Goal: Task Accomplishment & Management: Manage account settings

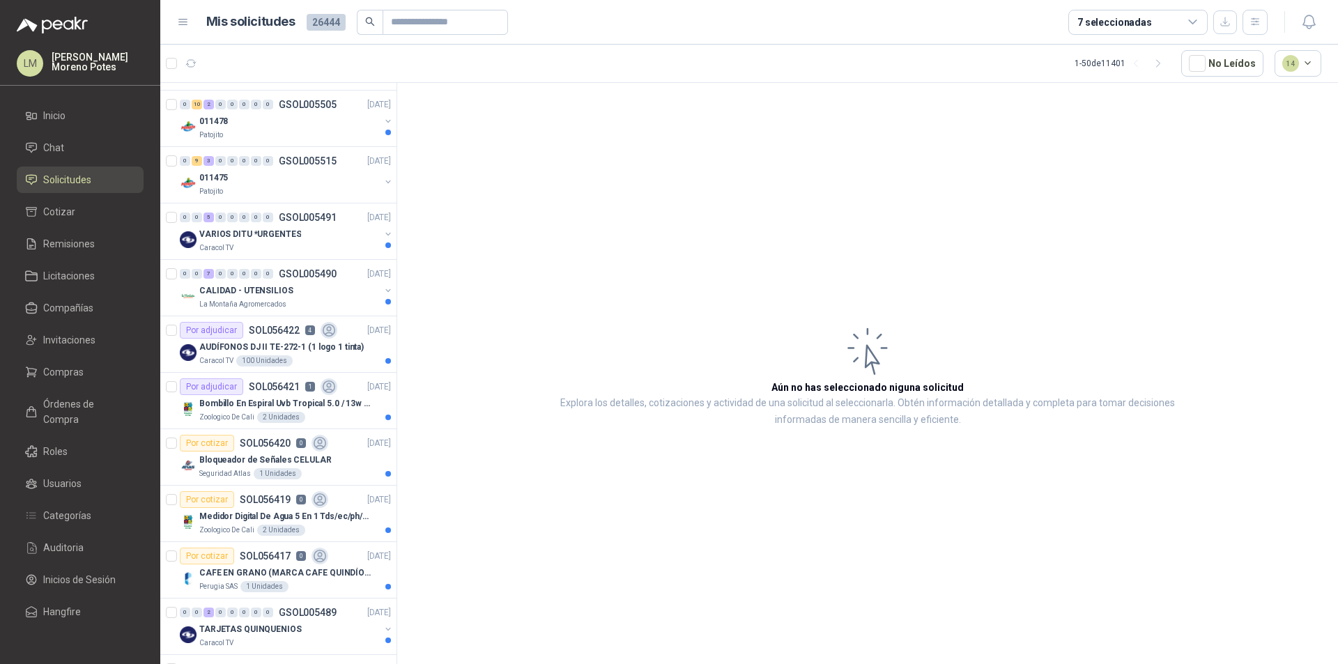
scroll to position [664, 0]
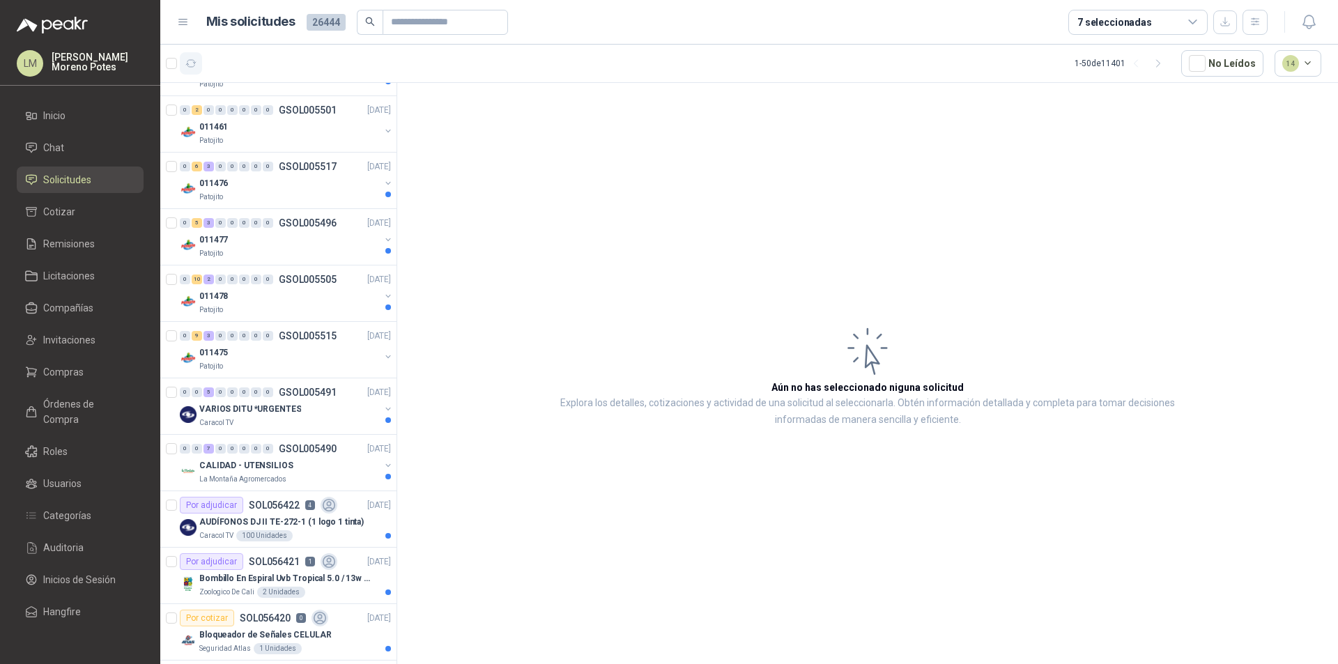
click at [194, 63] on icon "button" at bounding box center [191, 63] width 10 height 7
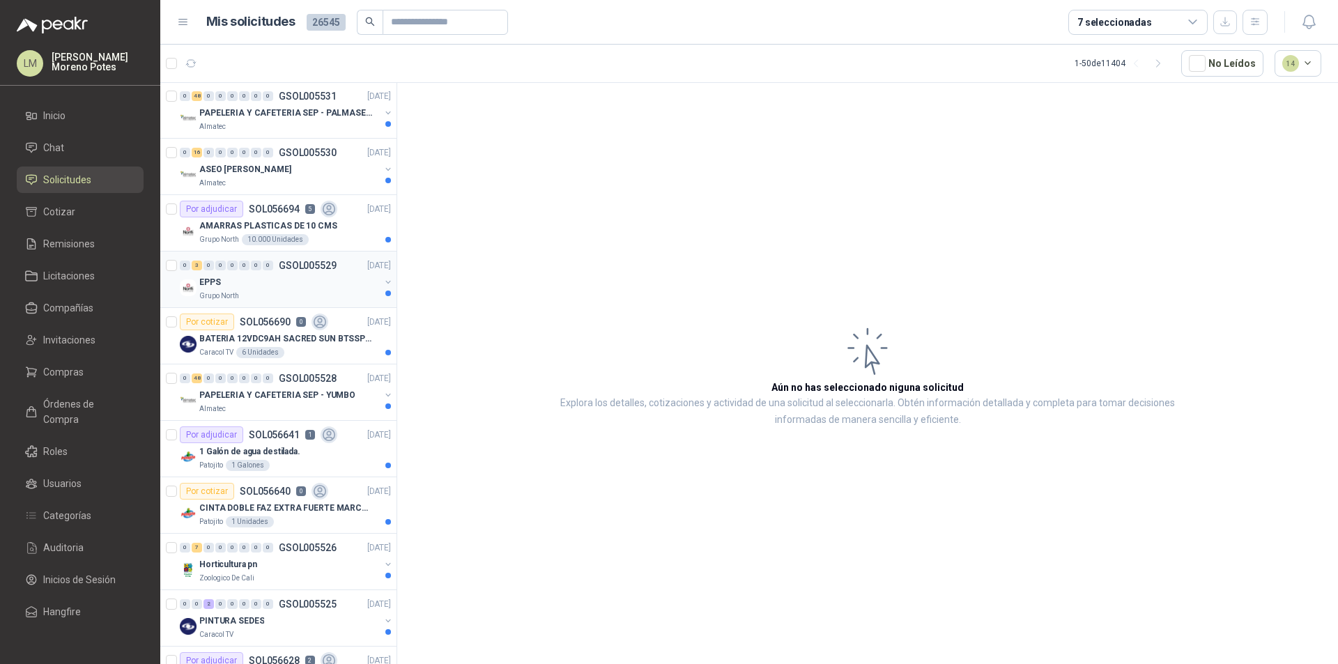
scroll to position [0, 0]
click at [329, 460] on div "1 Galón de agua destilada." at bounding box center [295, 452] width 192 height 17
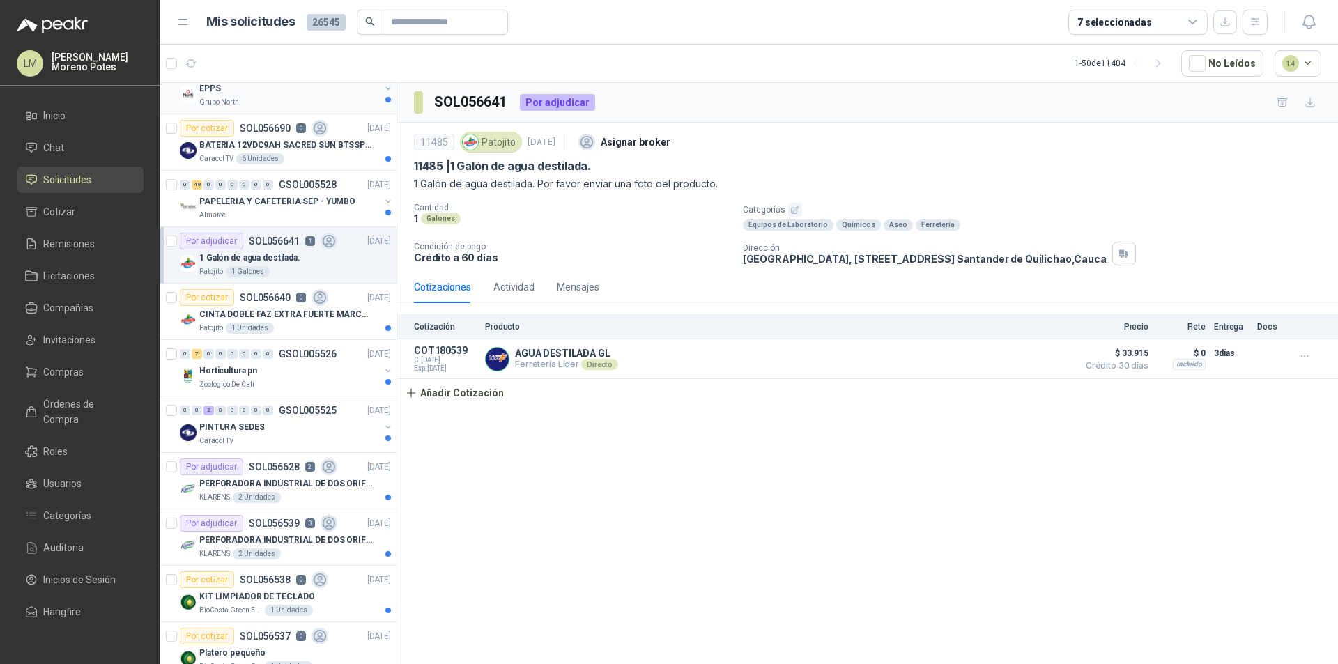
scroll to position [209, 0]
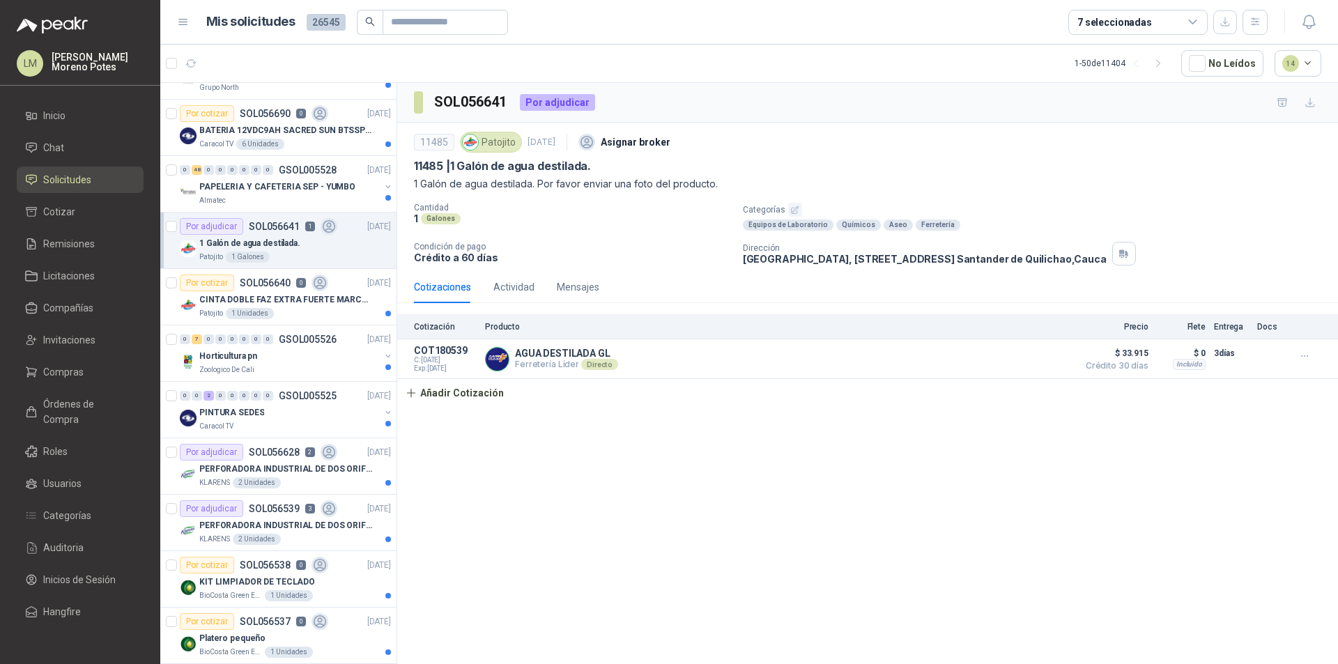
click at [319, 259] on div "Patojito 1 Galones" at bounding box center [295, 257] width 192 height 11
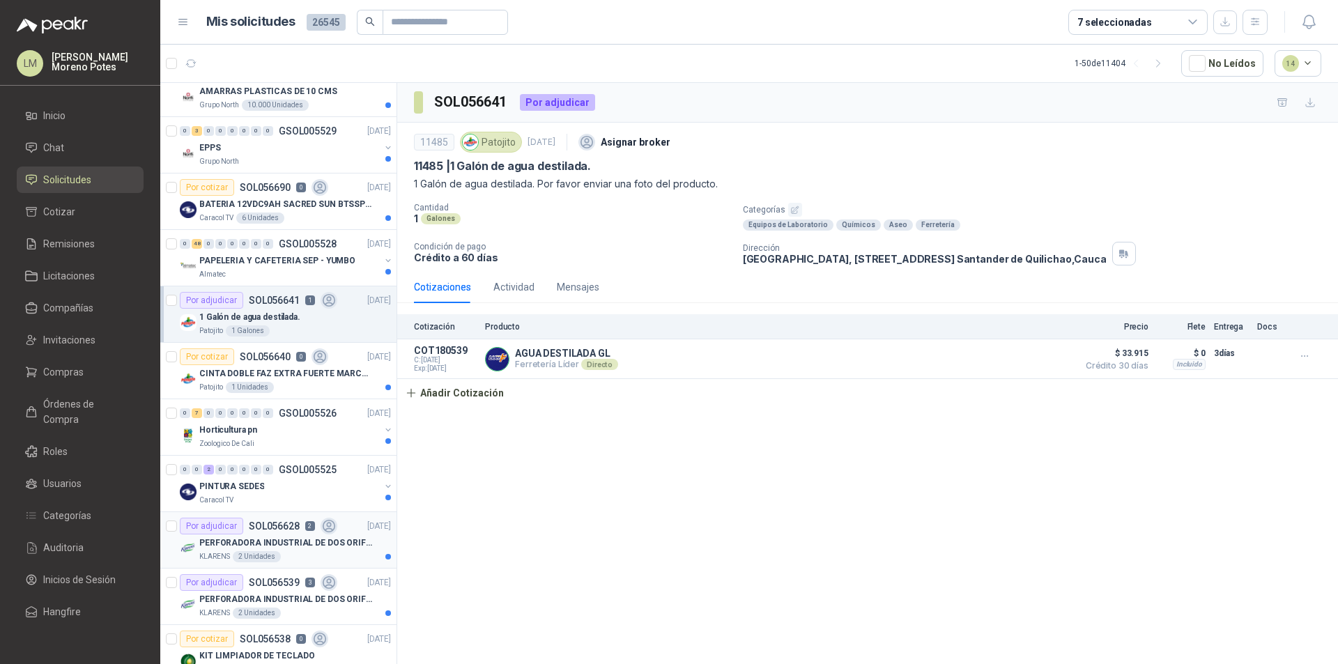
scroll to position [0, 0]
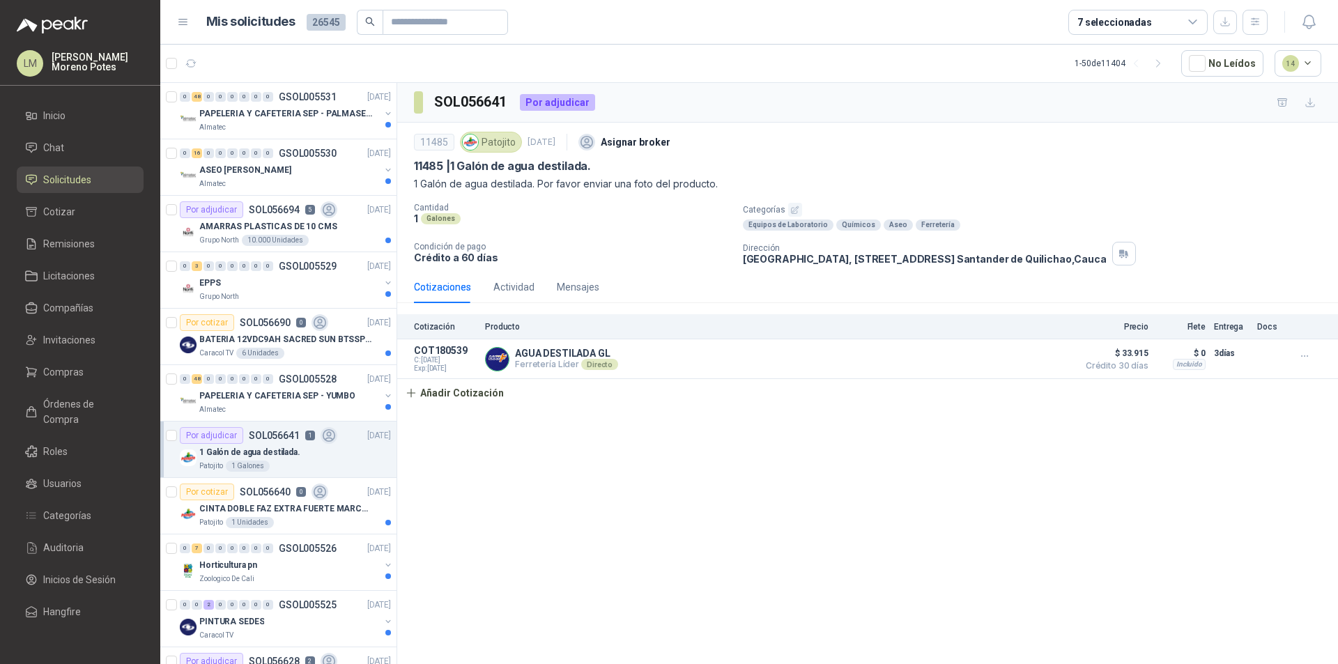
click at [318, 456] on div "1 Galón de agua destilada." at bounding box center [295, 452] width 192 height 17
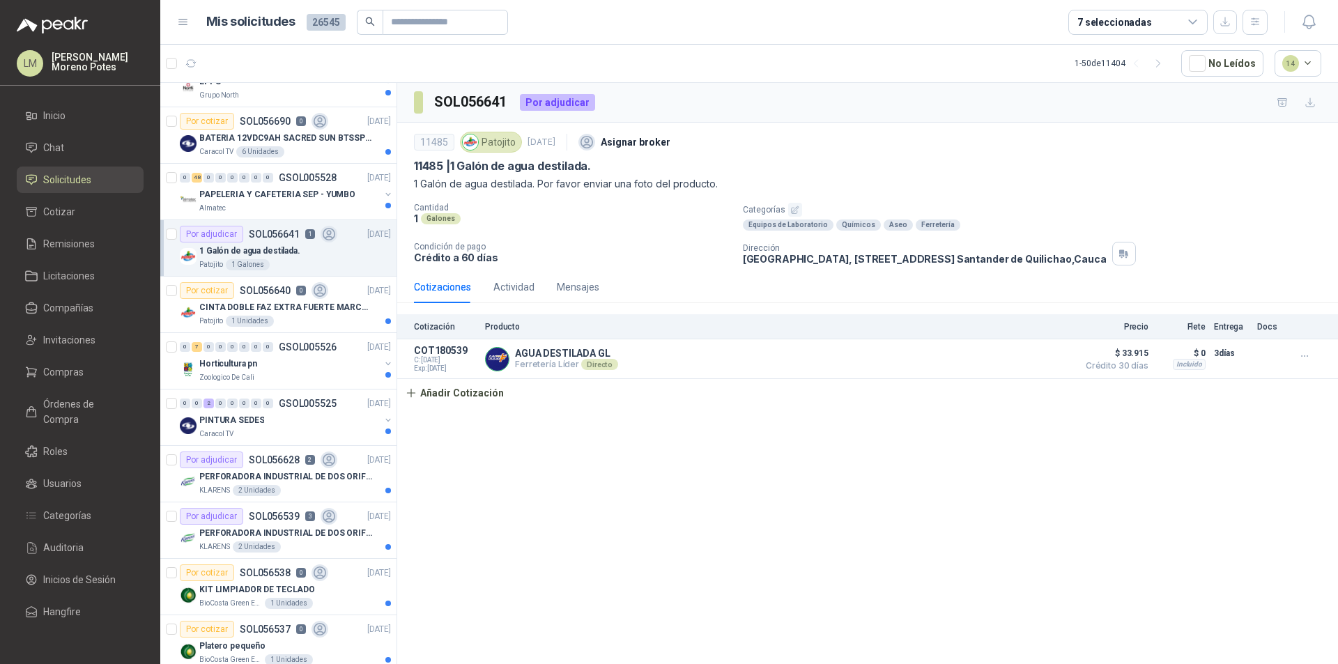
scroll to position [139, 0]
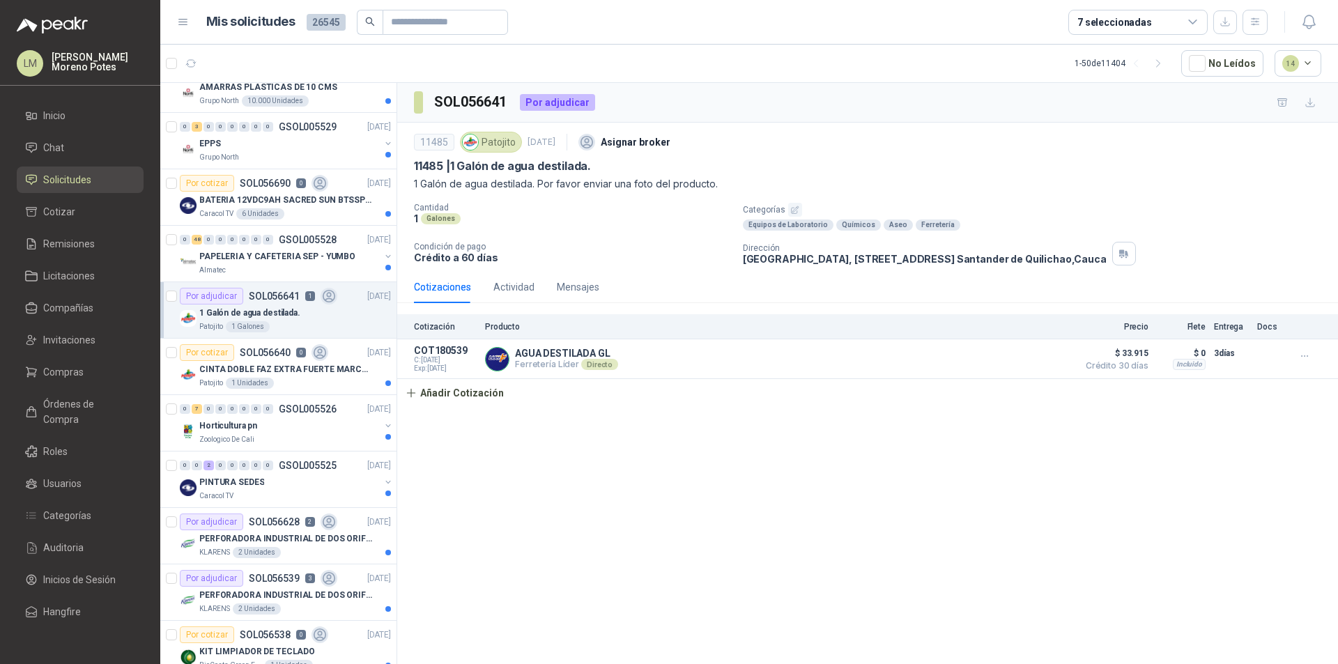
click at [680, 181] on p "1 Galón de agua destilada. Por favor enviar una foto del producto." at bounding box center [867, 183] width 907 height 15
click at [470, 101] on h3 "SOL056641" at bounding box center [471, 102] width 75 height 22
click at [305, 318] on div "1 Galón de agua destilada." at bounding box center [295, 313] width 192 height 17
drag, startPoint x: 431, startPoint y: 100, endPoint x: 506, endPoint y: 100, distance: 75.3
click at [506, 100] on section "SOL056641" at bounding box center [461, 102] width 95 height 22
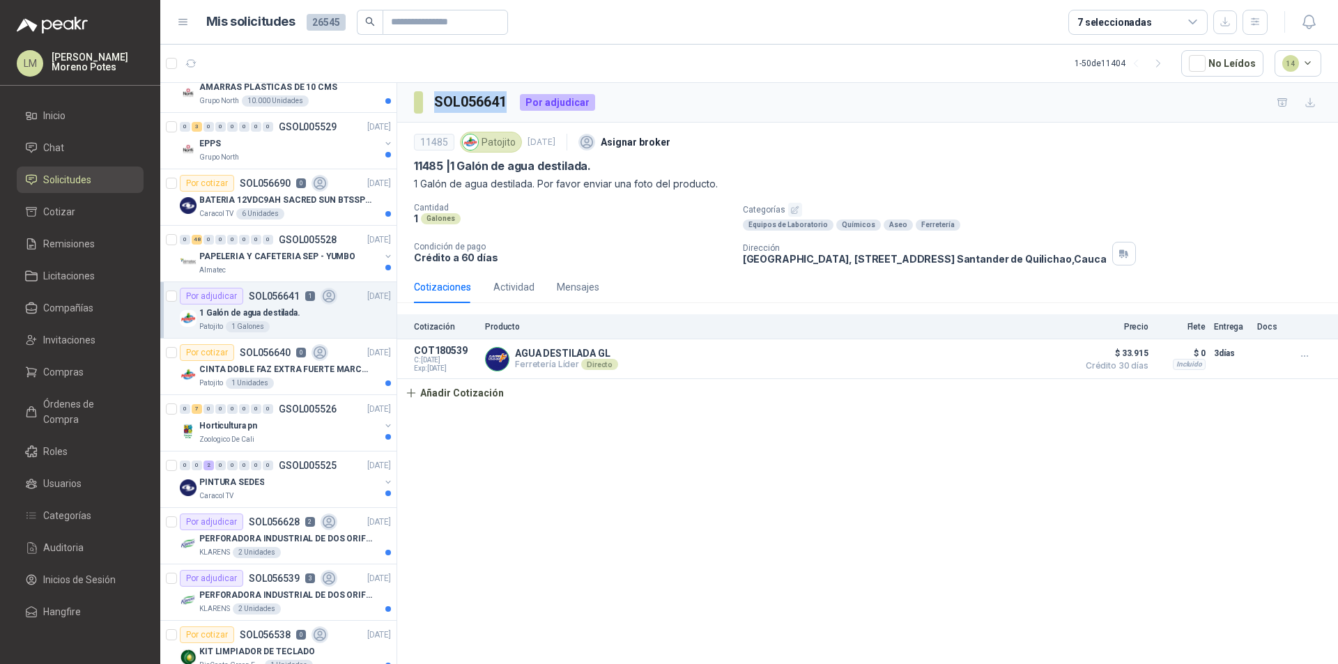
copy h3 "SOL056641"
click at [509, 105] on h3 "SOL056641" at bounding box center [471, 102] width 75 height 22
drag, startPoint x: 507, startPoint y: 102, endPoint x: 437, endPoint y: 102, distance: 70.4
click at [437, 102] on div "SOL056641 Por adjudicar" at bounding box center [504, 102] width 181 height 22
copy h3 "SOL056641"
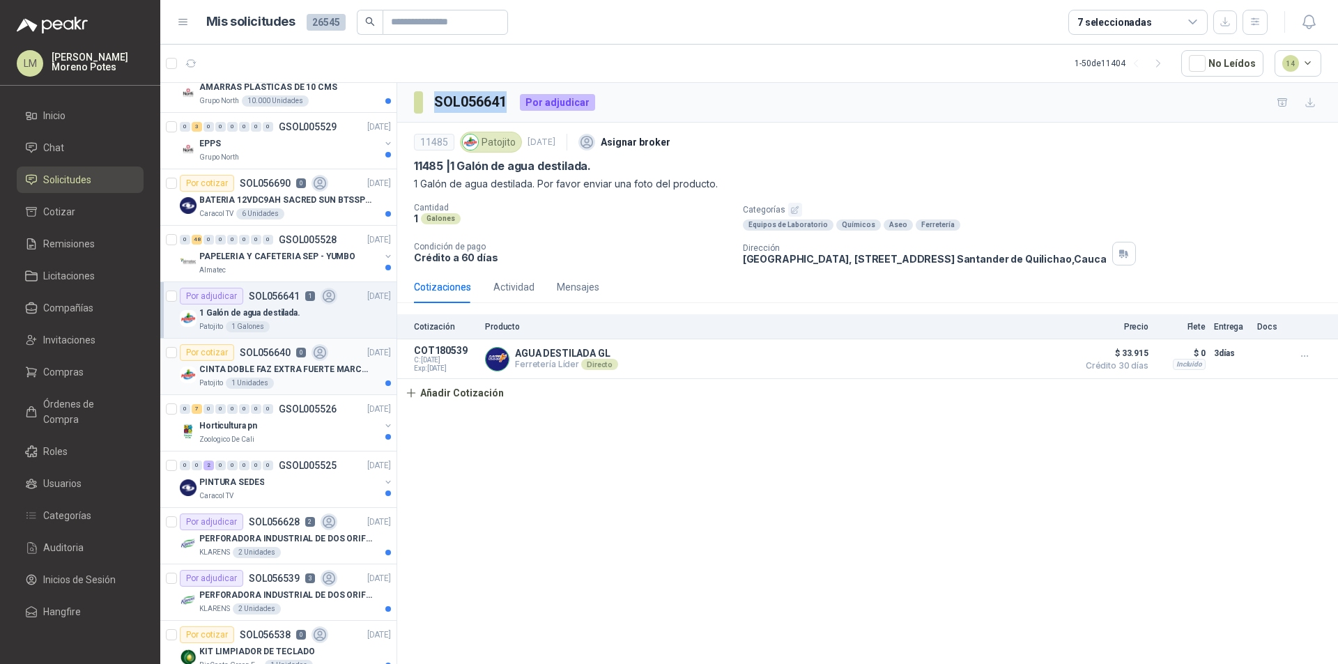
click at [300, 373] on p "CINTA DOBLE FAZ EXTRA FUERTE MARCA:3M" at bounding box center [286, 369] width 174 height 13
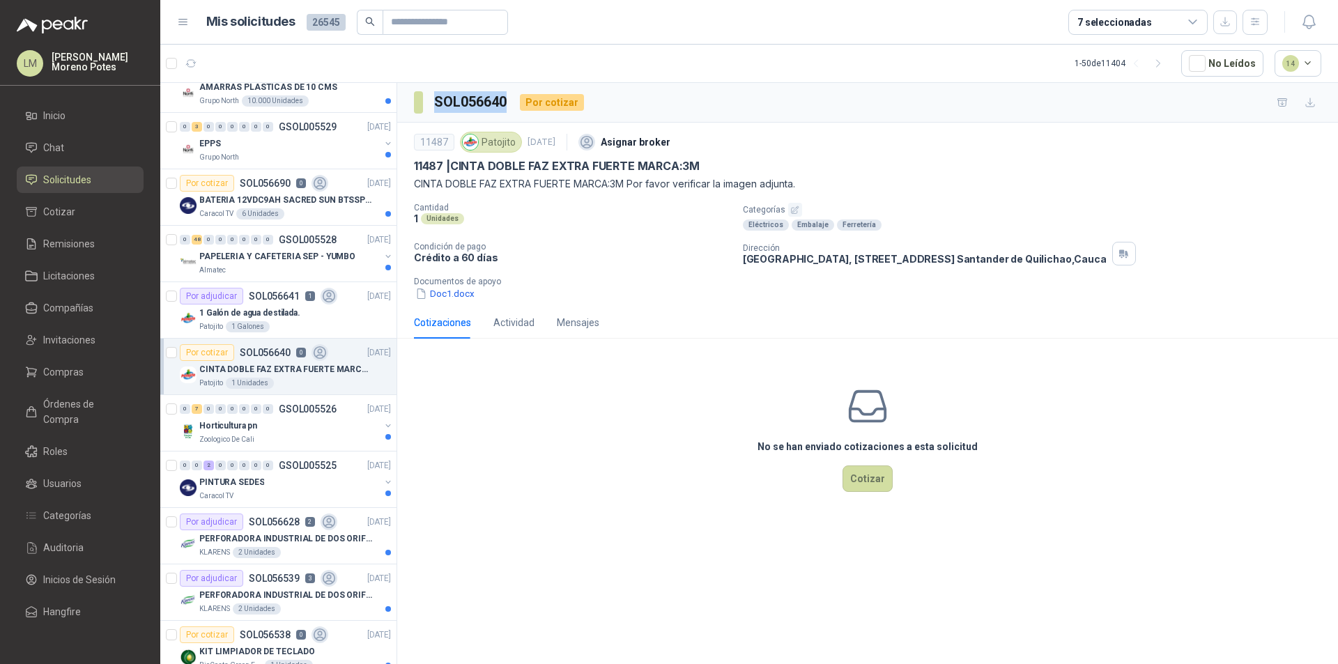
drag, startPoint x: 509, startPoint y: 107, endPoint x: 428, endPoint y: 112, distance: 81.7
click at [428, 112] on section "SOL056640" at bounding box center [461, 102] width 95 height 22
copy section "SOL056640"
click at [198, 63] on button "button" at bounding box center [191, 63] width 22 height 22
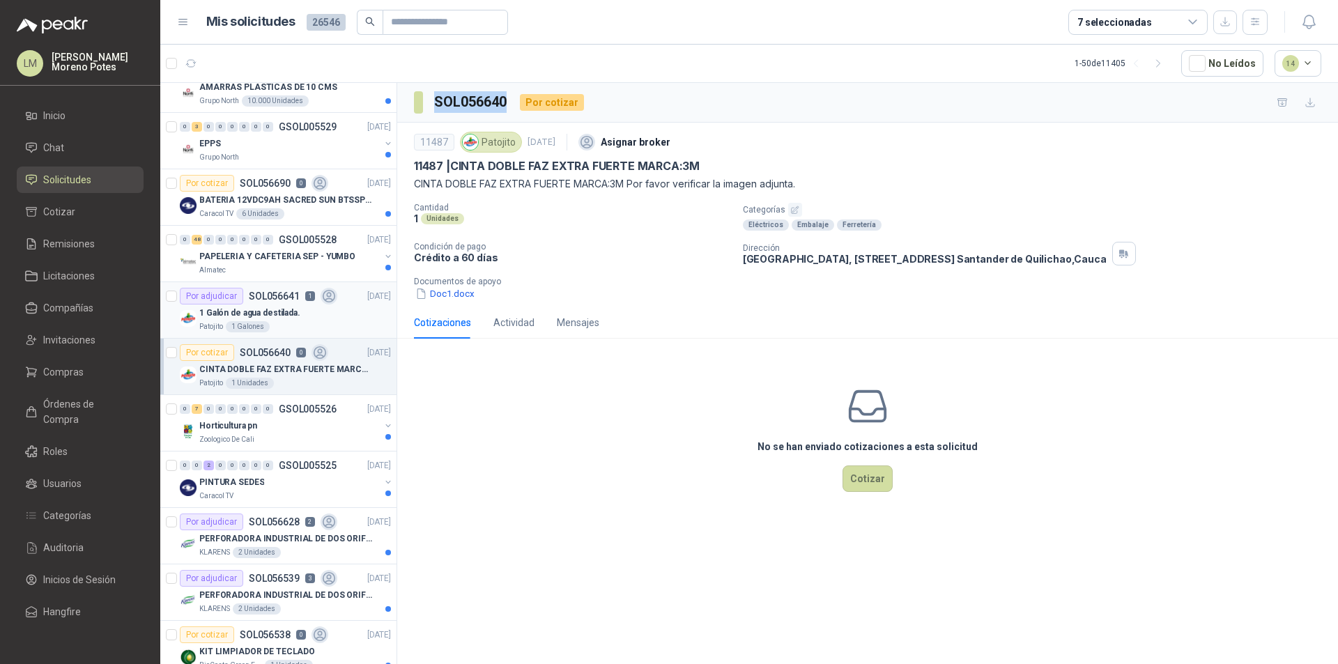
click at [325, 322] on div "Patojito 1 Galones" at bounding box center [295, 326] width 192 height 11
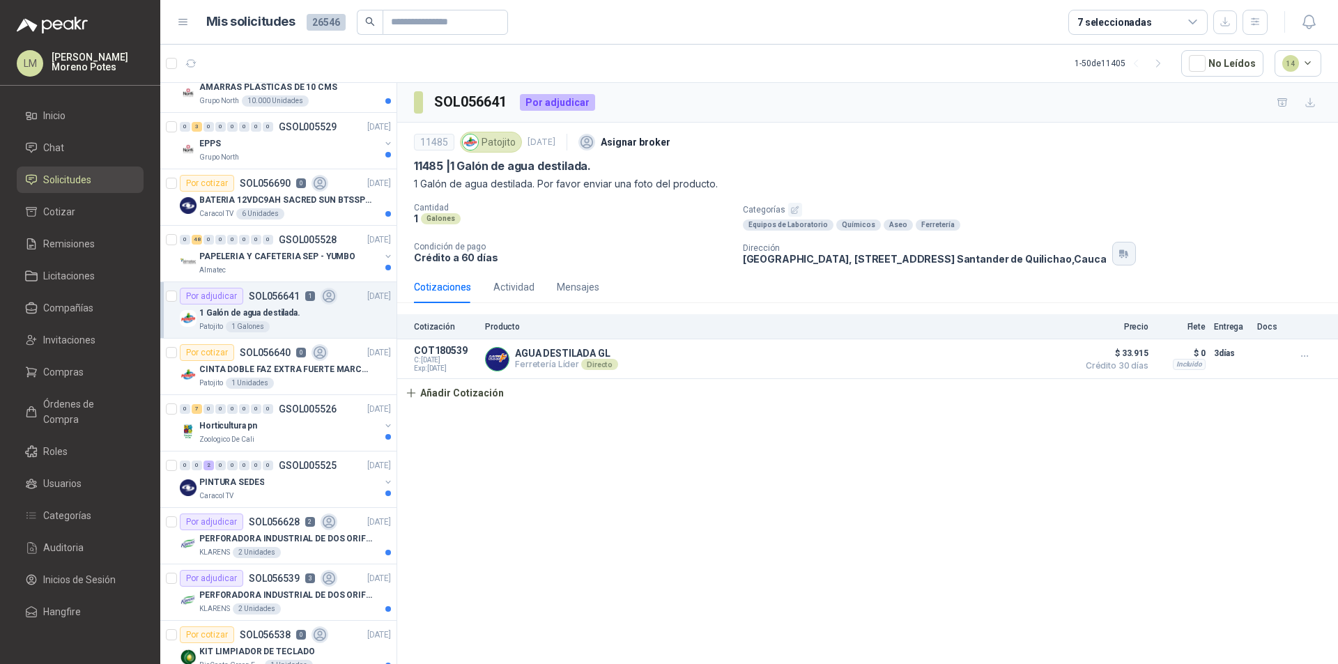
click at [1136, 255] on button "button" at bounding box center [1124, 254] width 24 height 24
click at [555, 144] on p "[DATE]" at bounding box center [542, 142] width 28 height 13
click at [282, 374] on p "CINTA DOBLE FAZ EXTRA FUERTE MARCA:3M" at bounding box center [286, 369] width 174 height 13
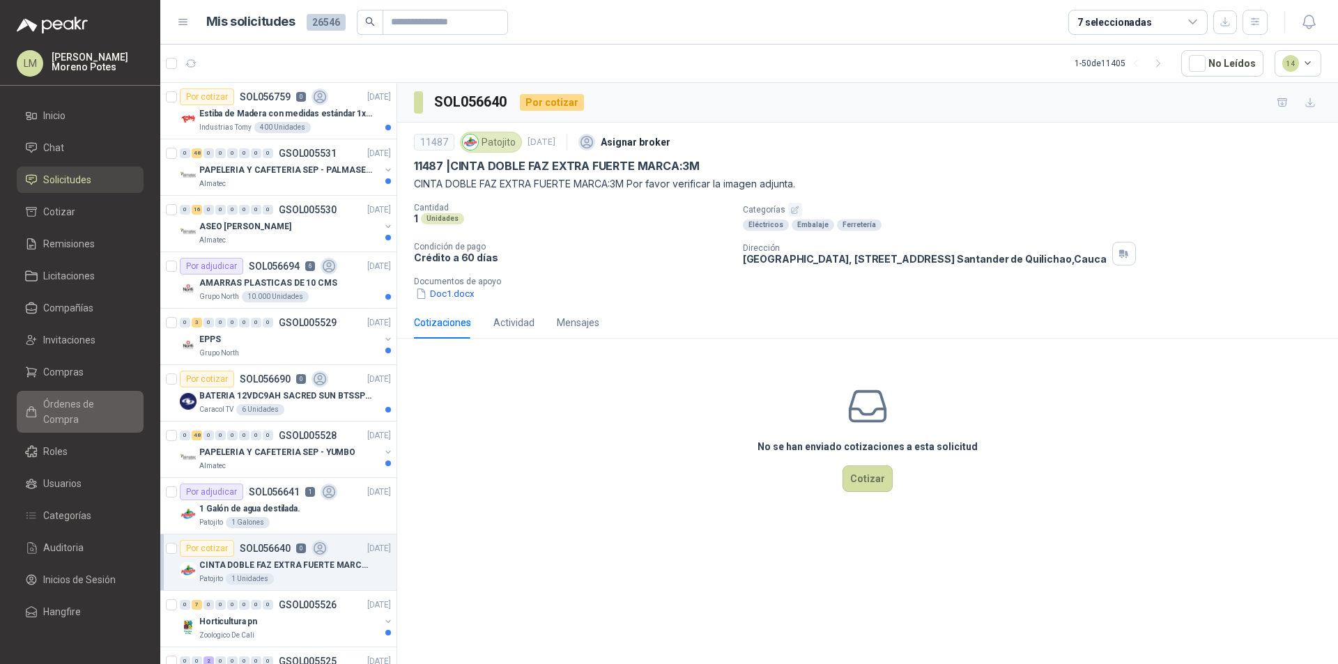
click at [79, 406] on span "Órdenes de Compra" at bounding box center [86, 412] width 87 height 31
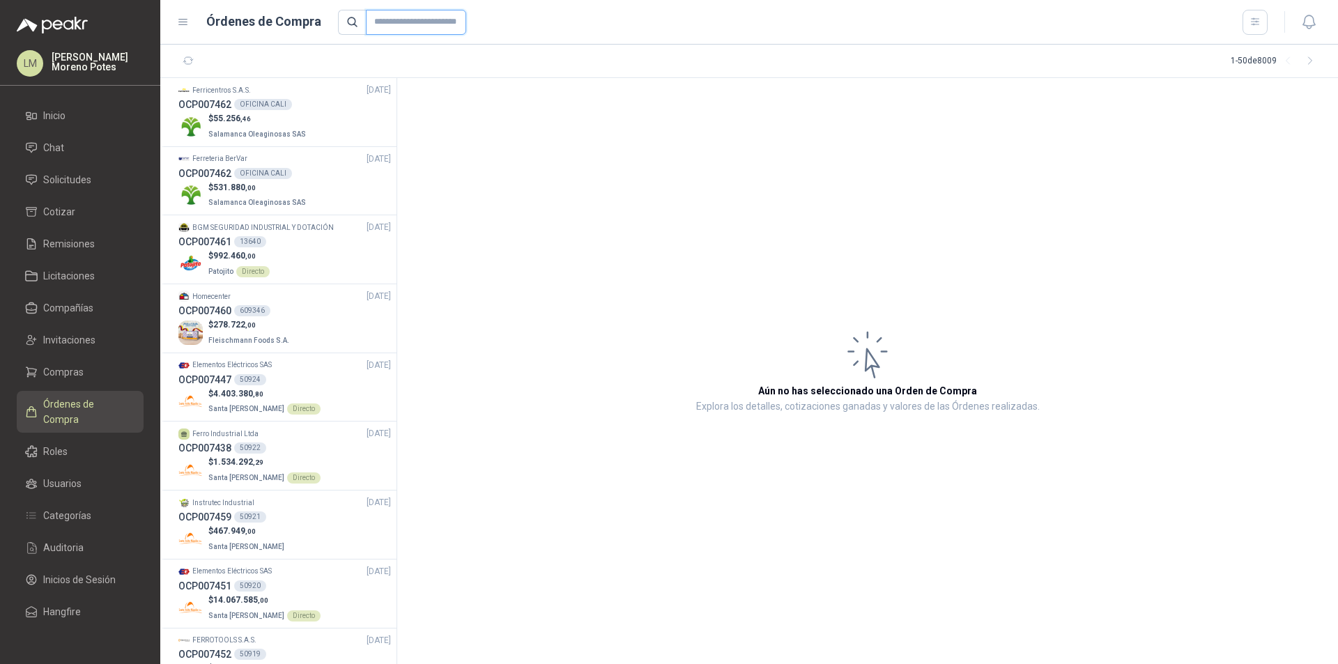
click at [414, 20] on input "text" at bounding box center [416, 22] width 100 height 25
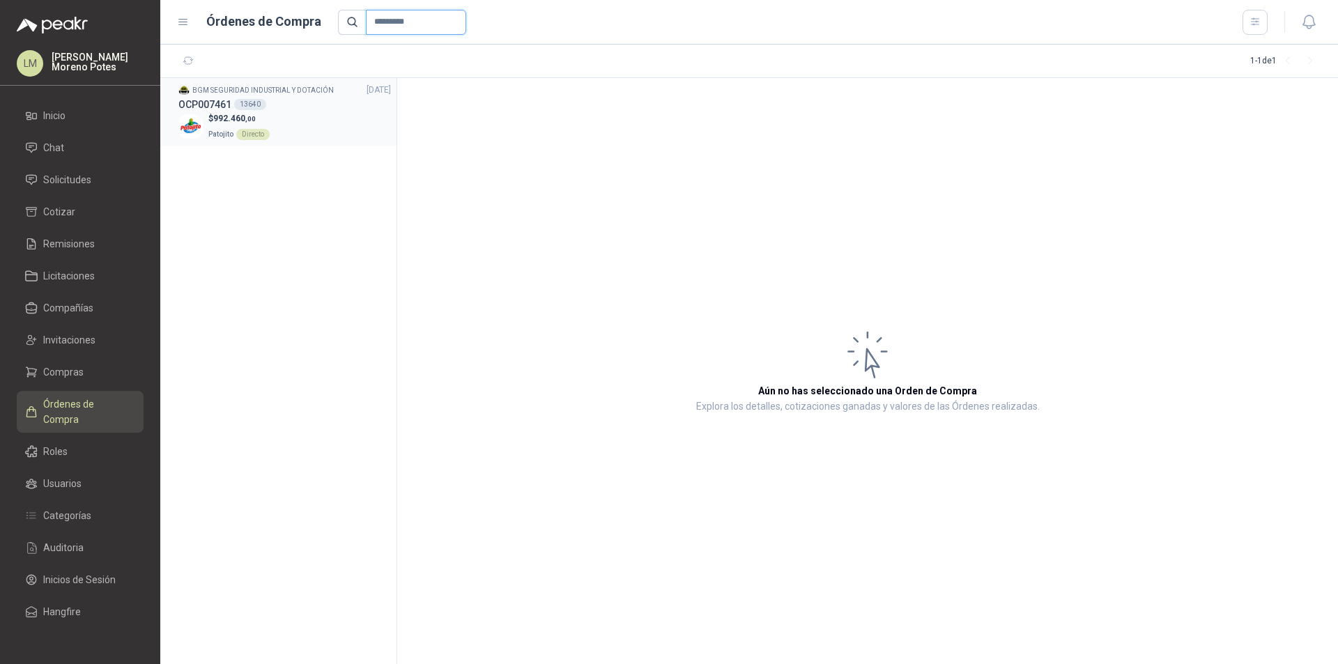
type input "*********"
click at [344, 116] on div "$ 992.460 ,00 Patojito Directo" at bounding box center [284, 126] width 213 height 29
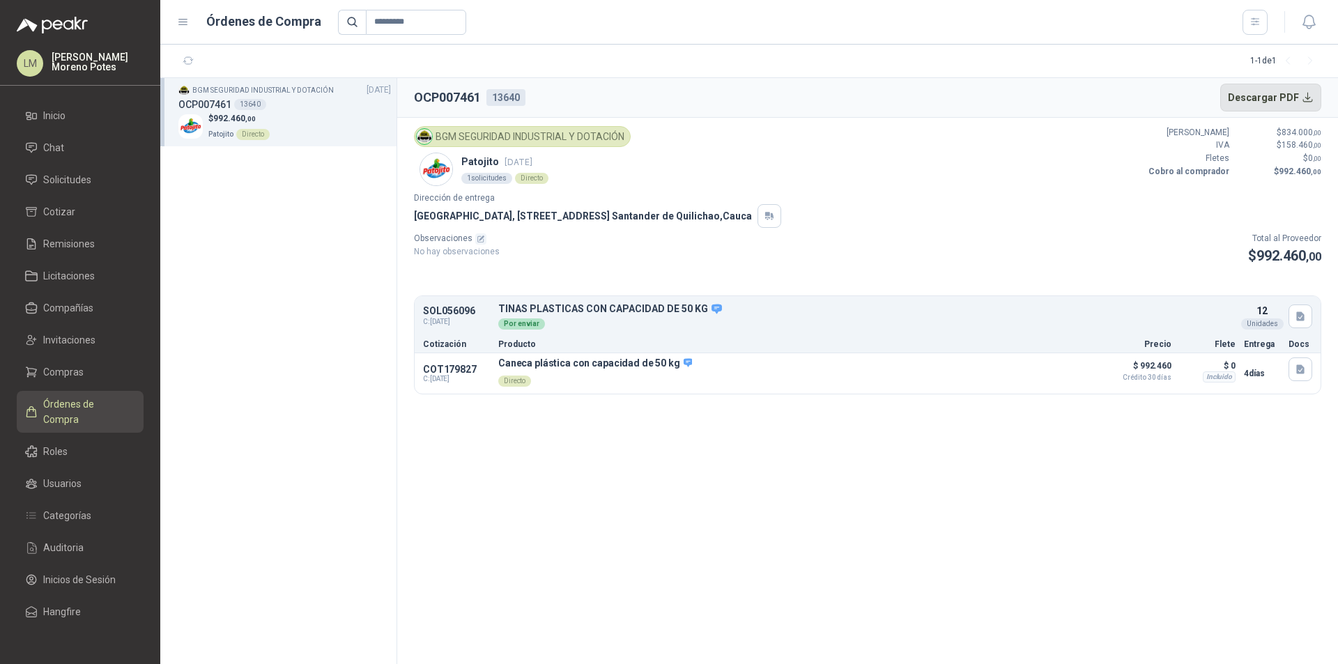
click at [1264, 100] on button "Descargar PDF" at bounding box center [1271, 98] width 102 height 28
click at [110, 176] on li "Solicitudes" at bounding box center [80, 179] width 110 height 15
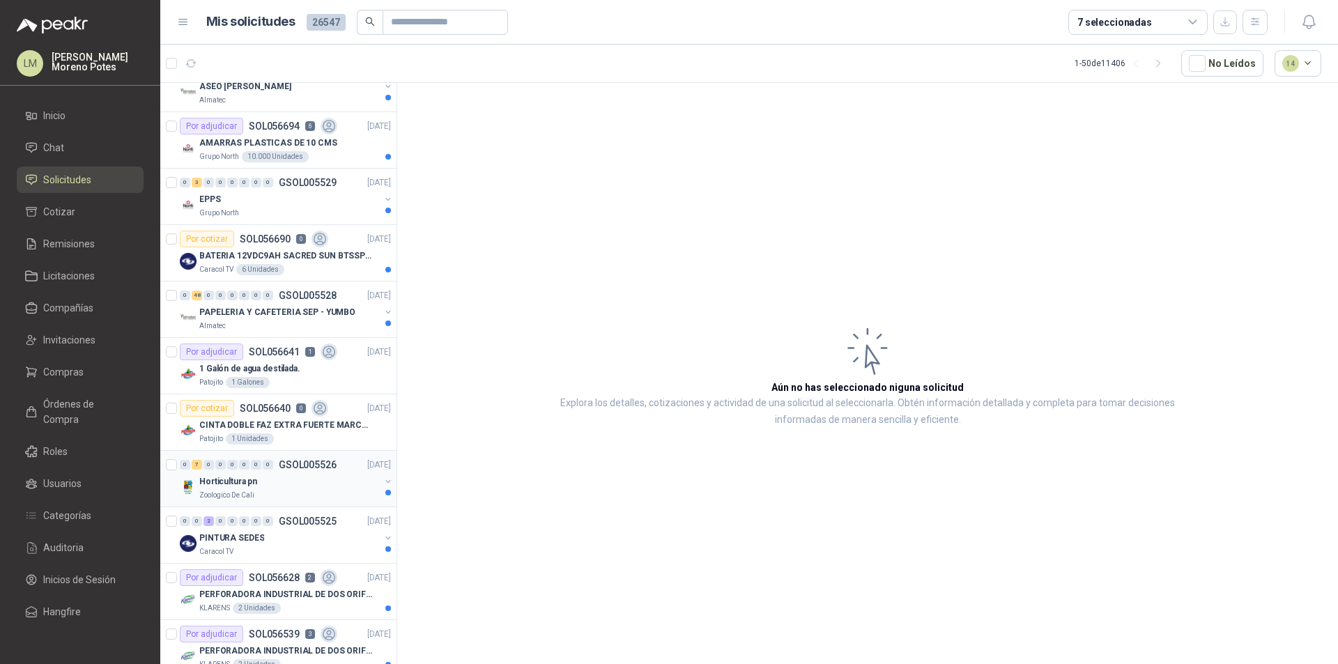
scroll to position [279, 0]
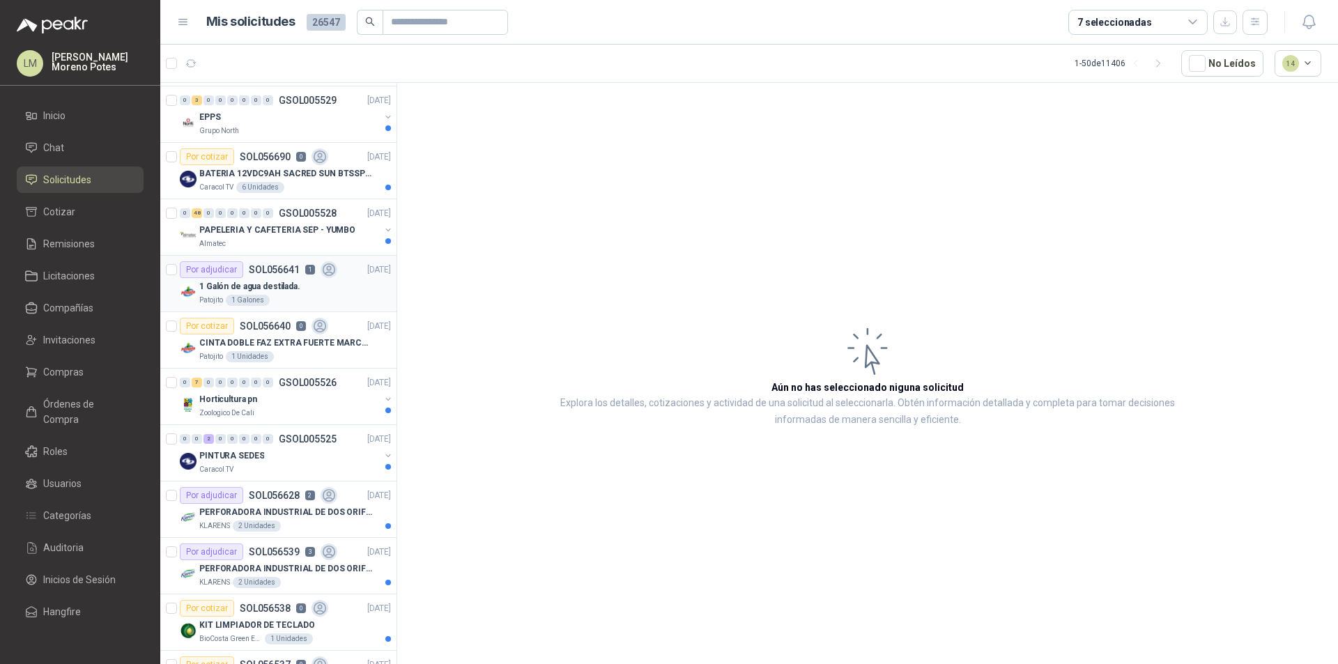
click at [315, 290] on div "1 Galón de agua destilada." at bounding box center [295, 286] width 192 height 17
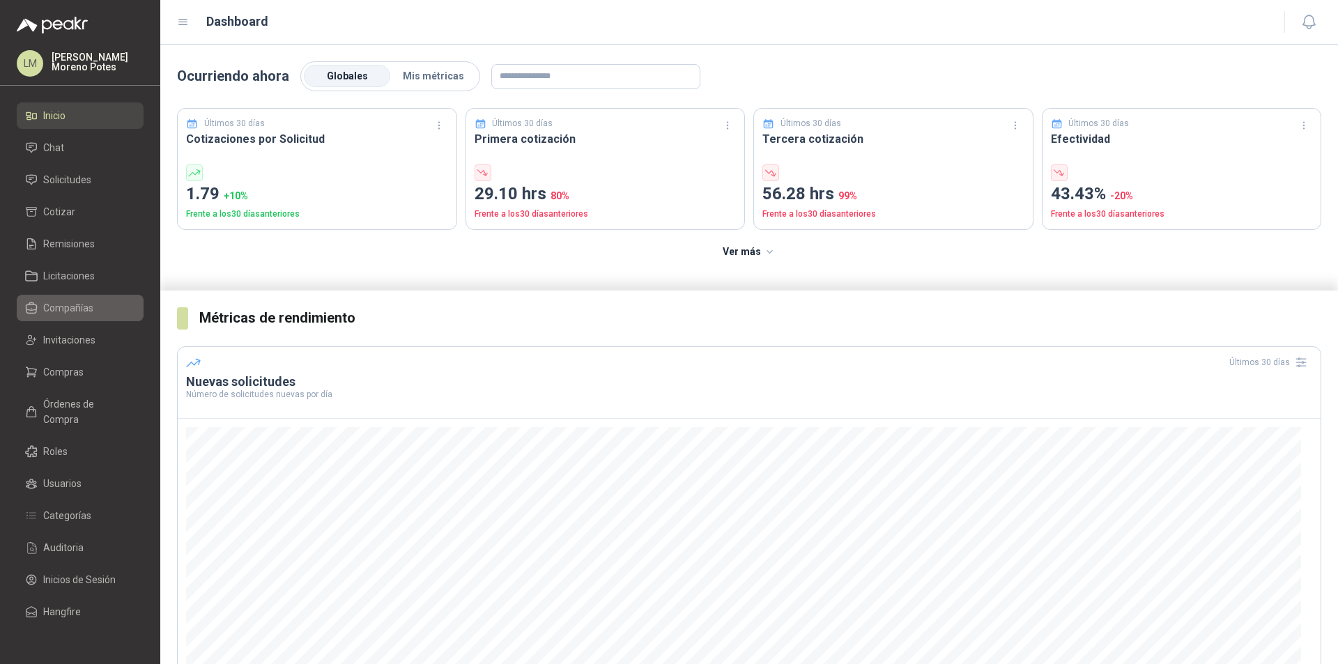
click at [101, 301] on li "Compañías" at bounding box center [80, 307] width 110 height 15
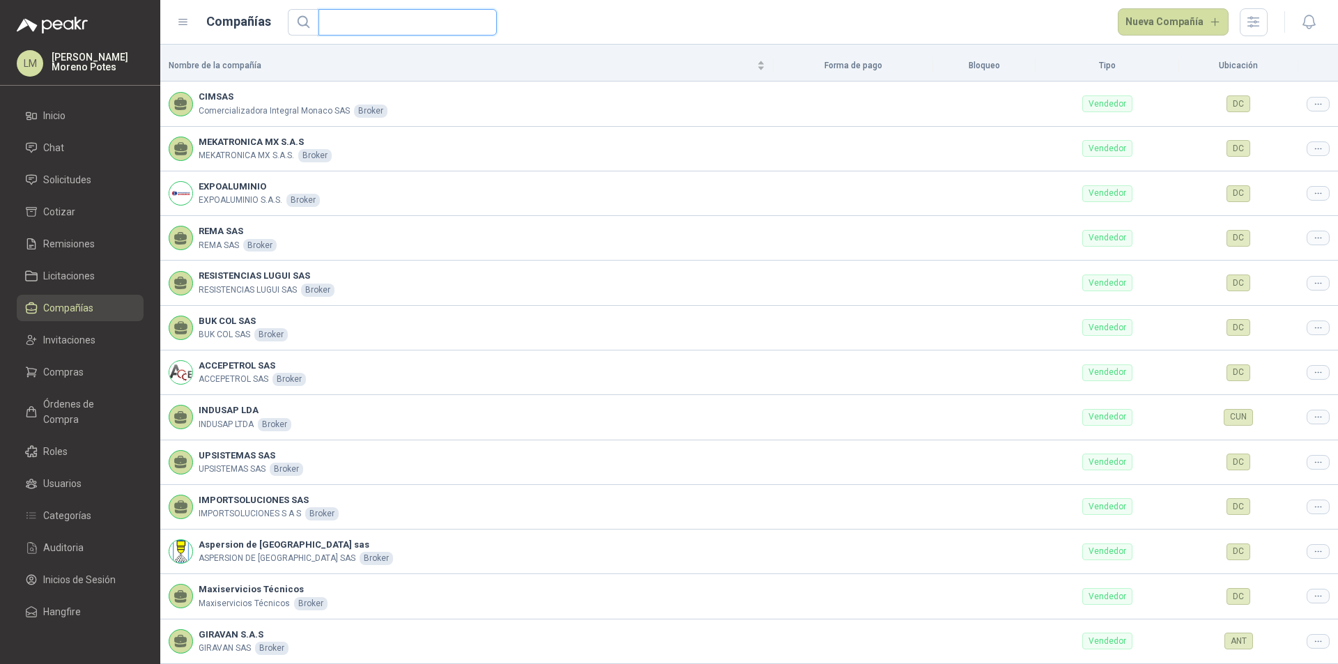
click at [373, 17] on input "text" at bounding box center [402, 22] width 151 height 25
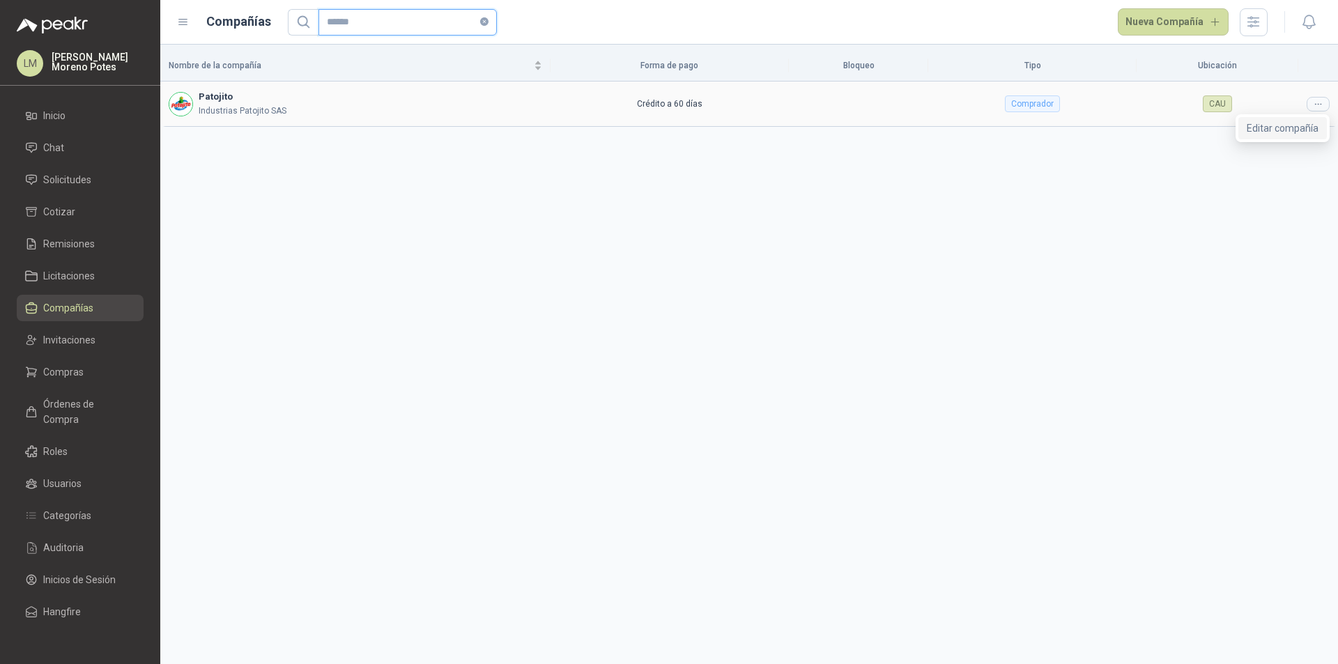
type input "******"
click at [1274, 124] on span "Editar compañía" at bounding box center [1283, 128] width 72 height 15
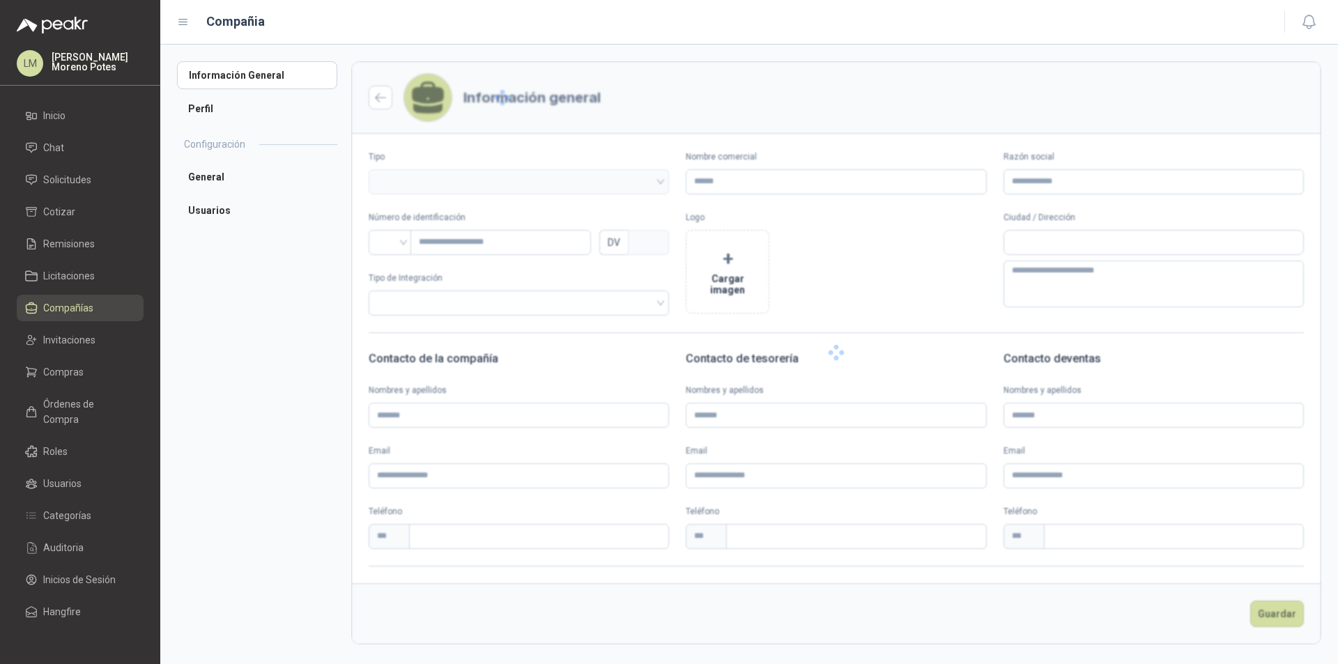
type input "********"
type input "**********"
type input "*********"
type input "*"
type textarea "**********"
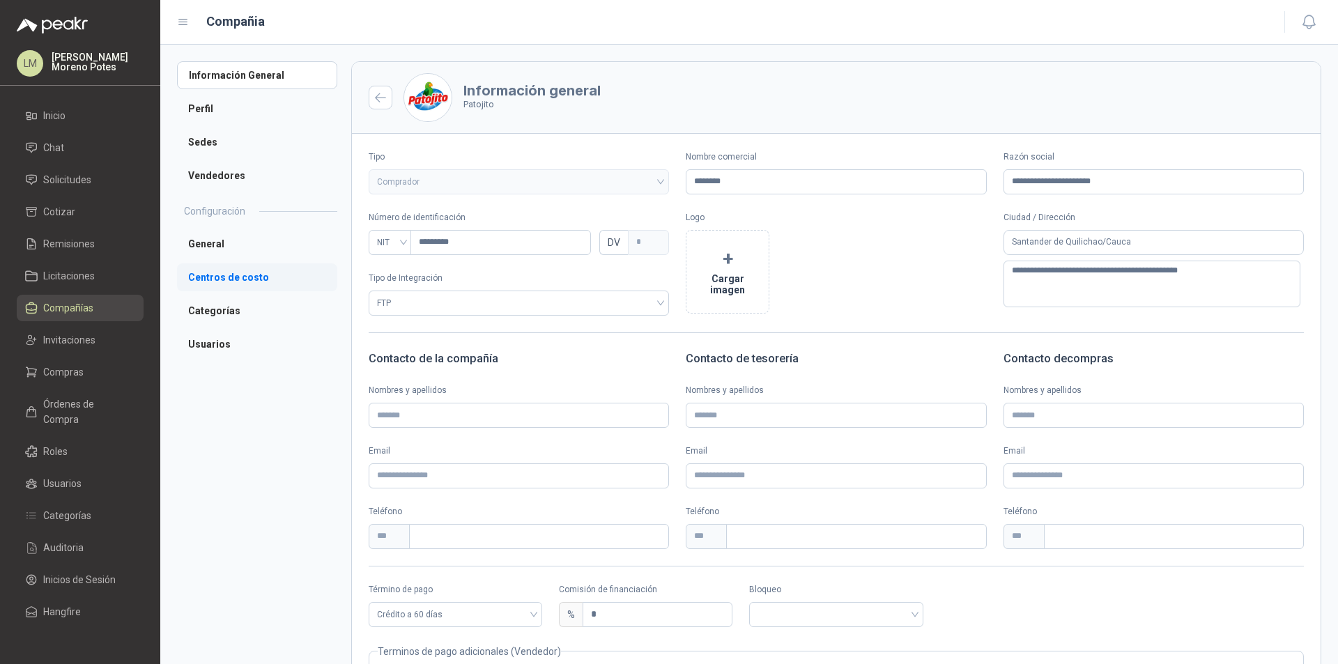
drag, startPoint x: 250, startPoint y: 273, endPoint x: 323, endPoint y: 270, distance: 73.3
click at [251, 273] on li "Centros de costo" at bounding box center [257, 277] width 160 height 28
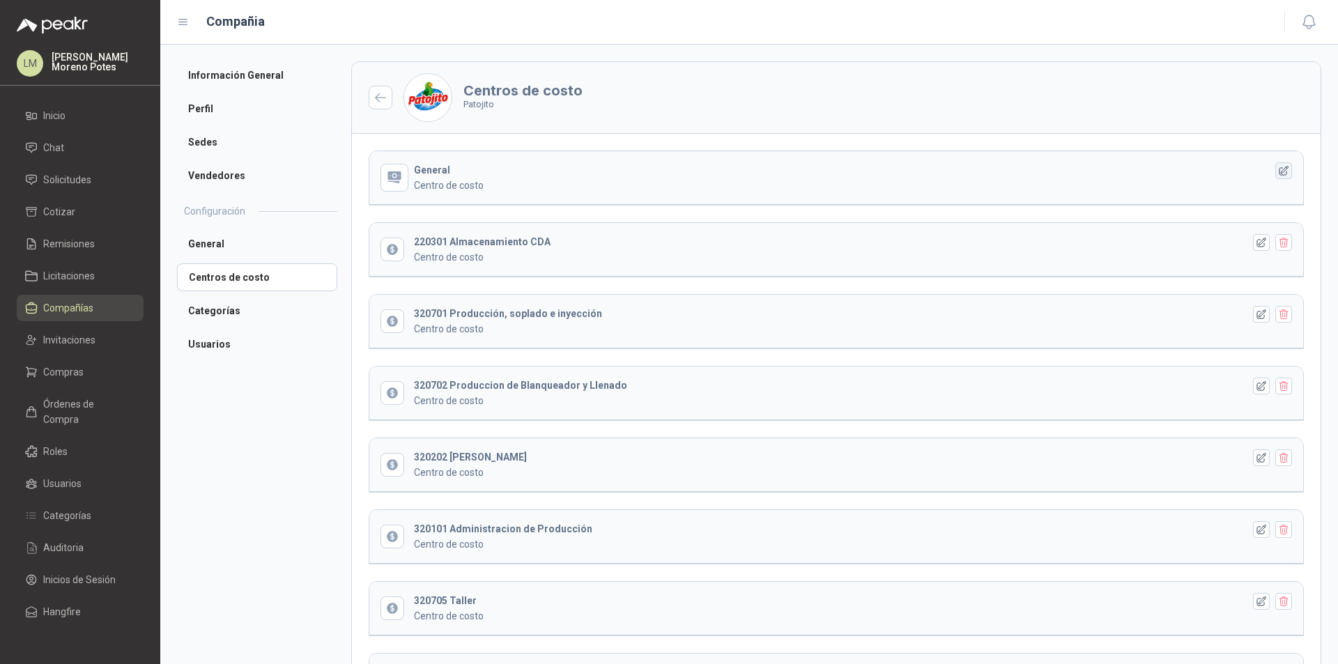
click at [1278, 169] on icon "button" at bounding box center [1284, 171] width 12 height 12
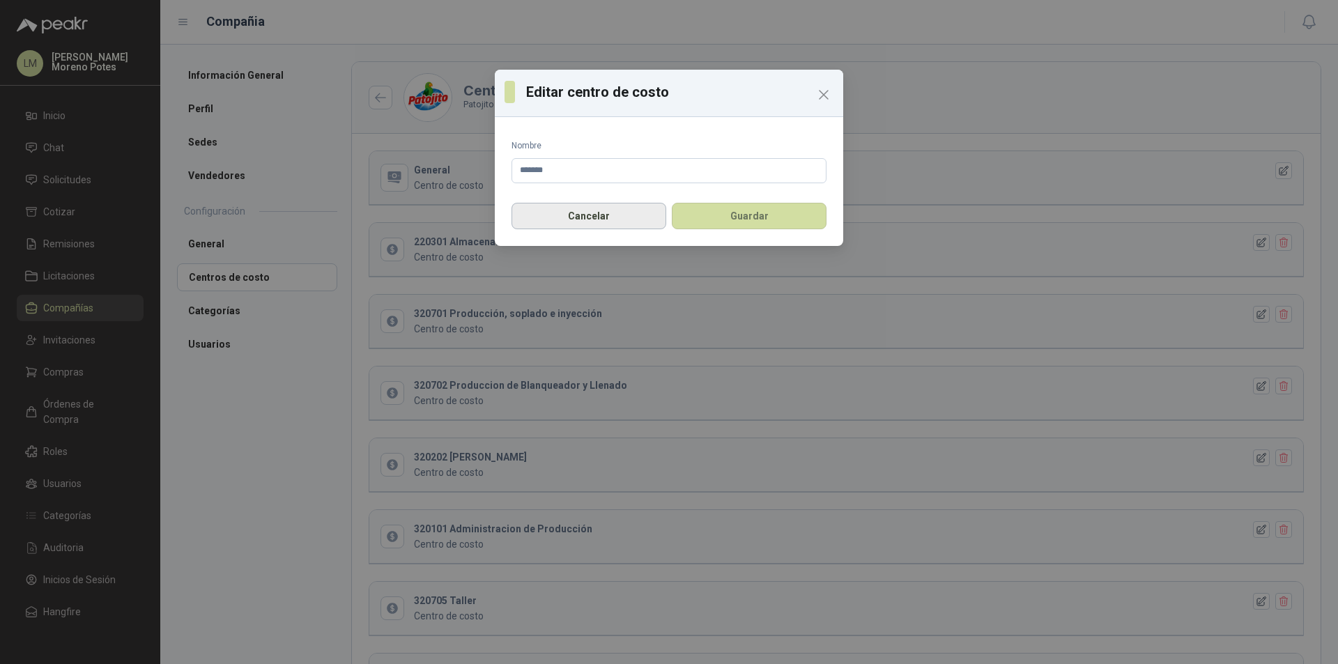
click at [561, 219] on button "Cancelar" at bounding box center [589, 216] width 155 height 26
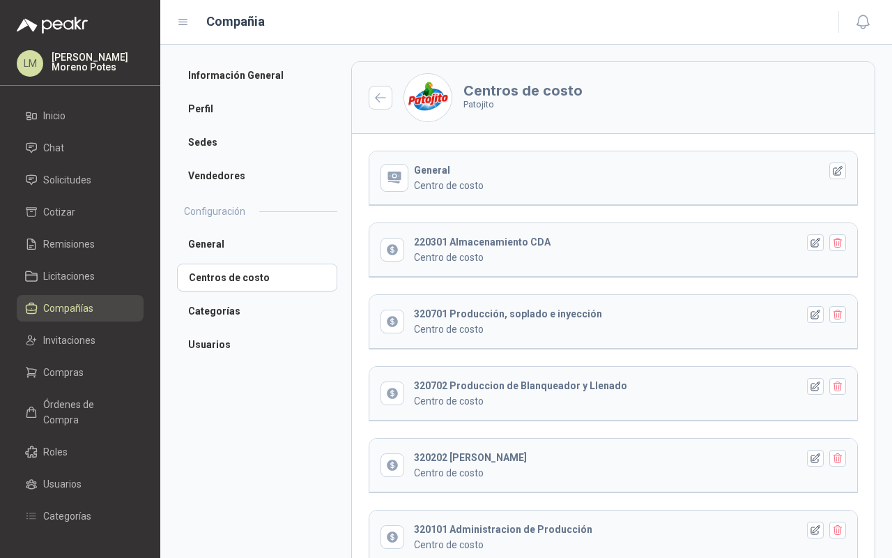
click at [834, 175] on icon "button" at bounding box center [838, 170] width 9 height 9
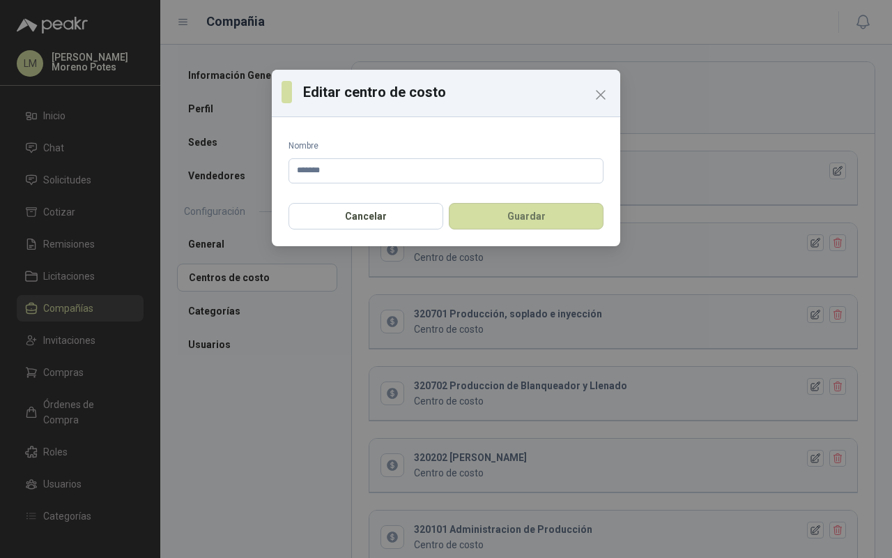
click at [592, 100] on icon "Close" at bounding box center [600, 94] width 17 height 17
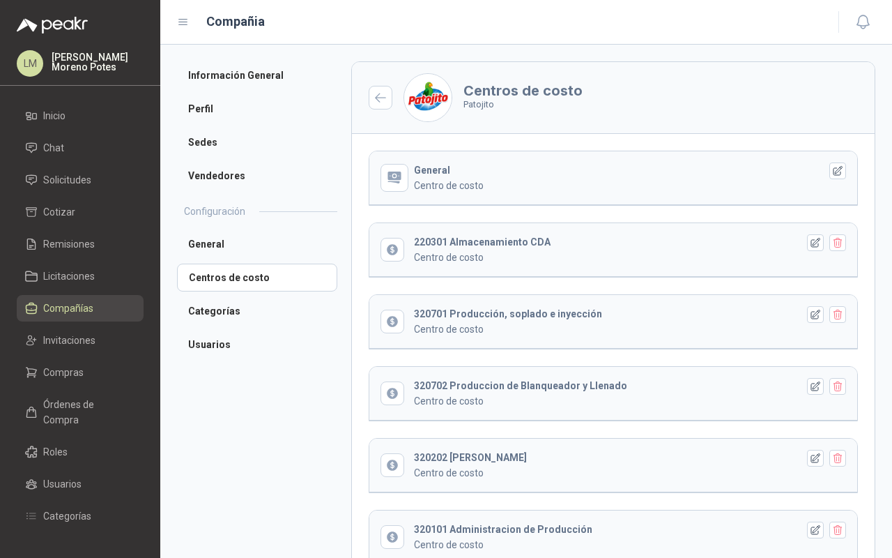
click at [811, 245] on icon "button" at bounding box center [815, 242] width 9 height 9
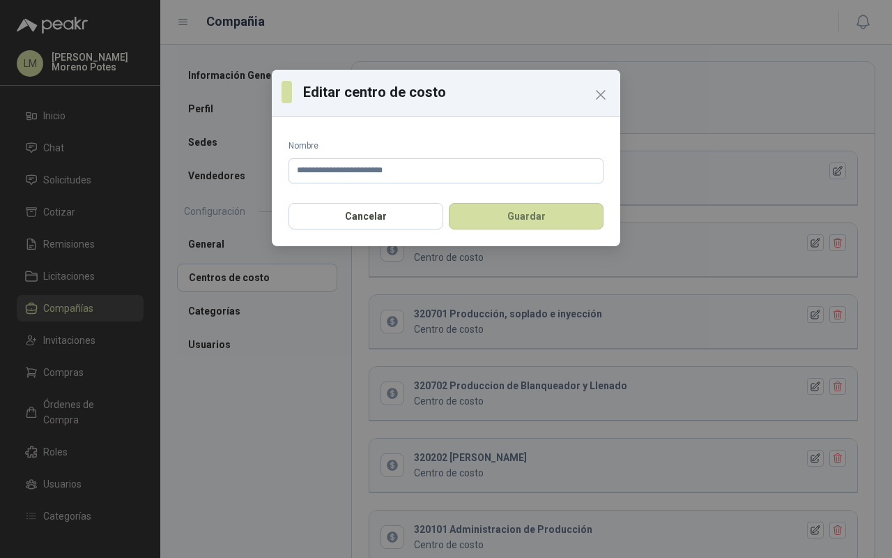
click at [604, 97] on icon "Close" at bounding box center [600, 94] width 17 height 17
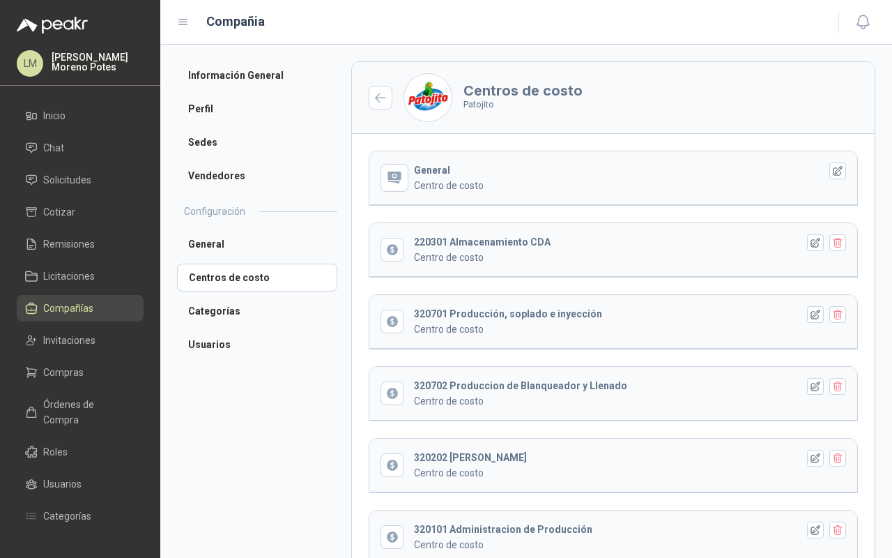
click at [834, 172] on icon "button" at bounding box center [838, 170] width 9 height 9
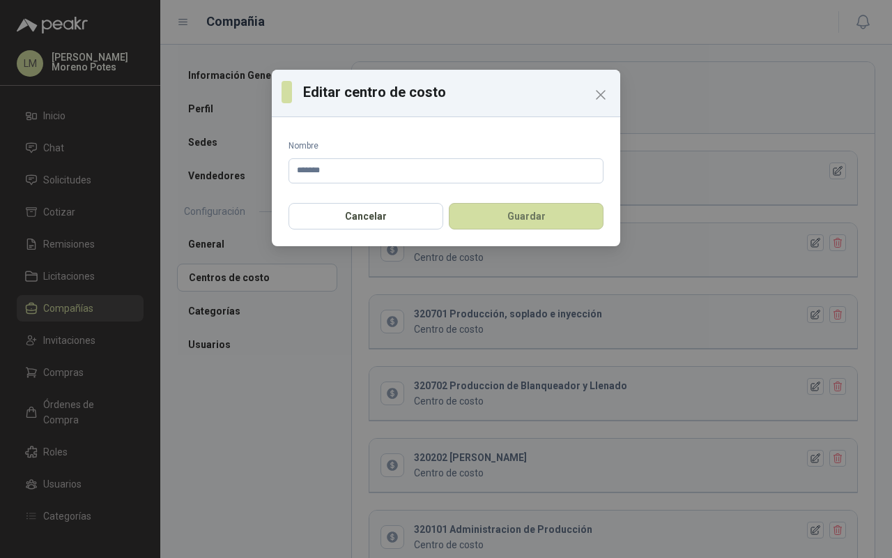
click at [558, 222] on button "Guardar" at bounding box center [526, 216] width 155 height 26
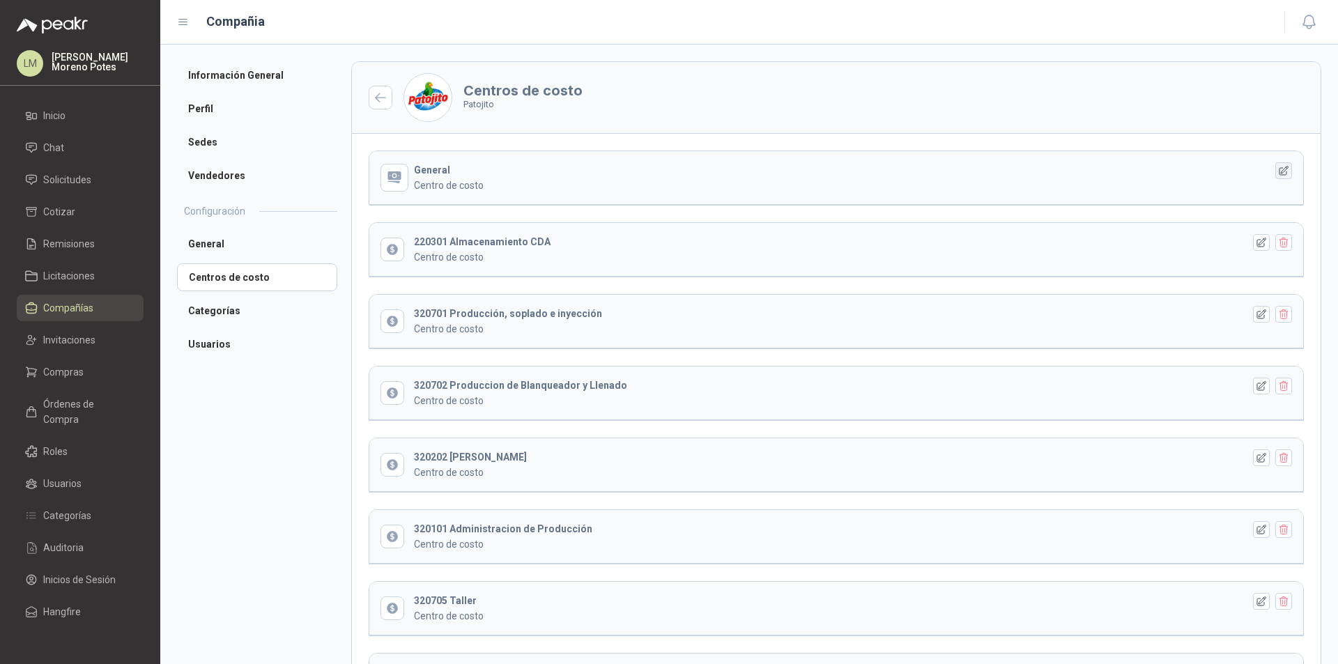
click at [891, 169] on button "button" at bounding box center [1283, 170] width 17 height 17
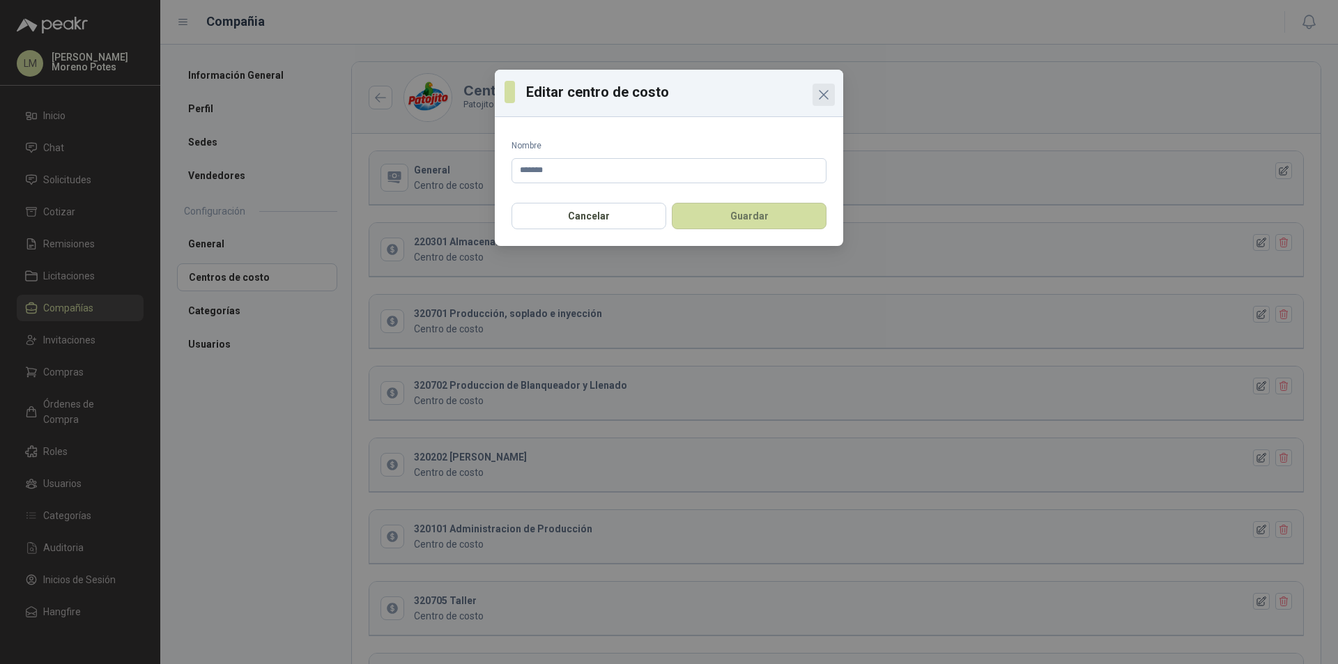
click at [821, 95] on icon "Close" at bounding box center [823, 94] width 17 height 17
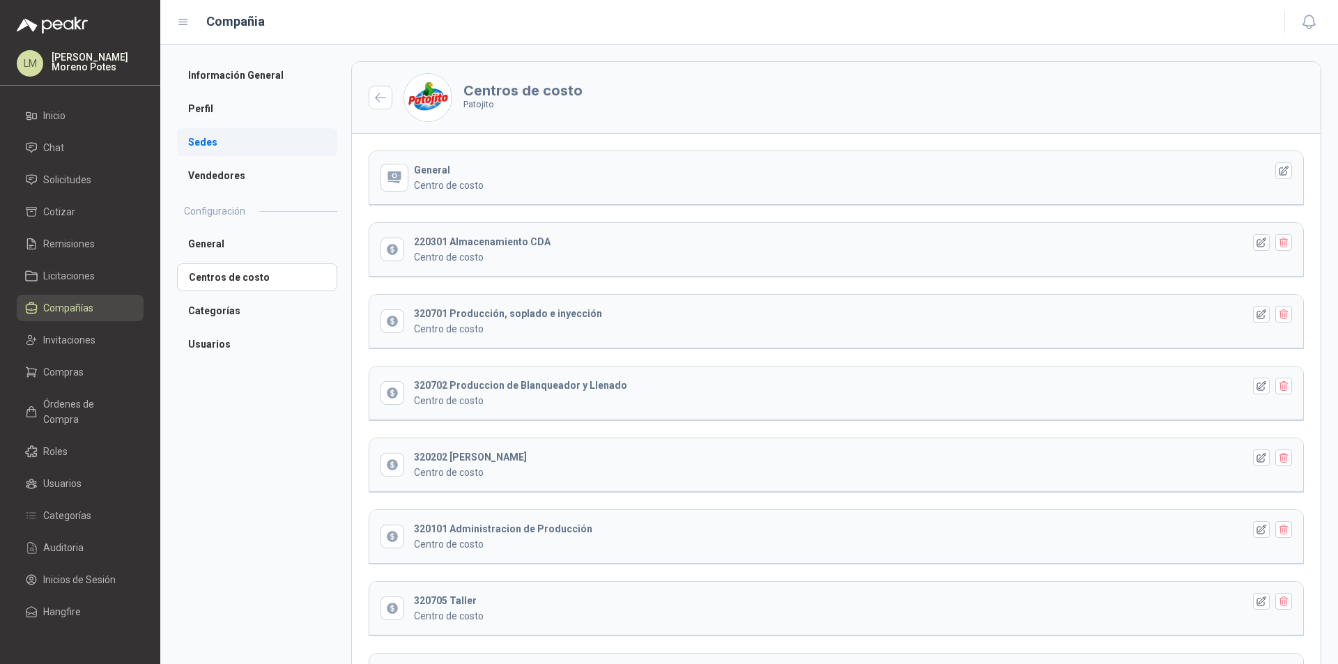
click at [248, 147] on li "Sedes" at bounding box center [257, 142] width 160 height 28
